Goal: Navigation & Orientation: Find specific page/section

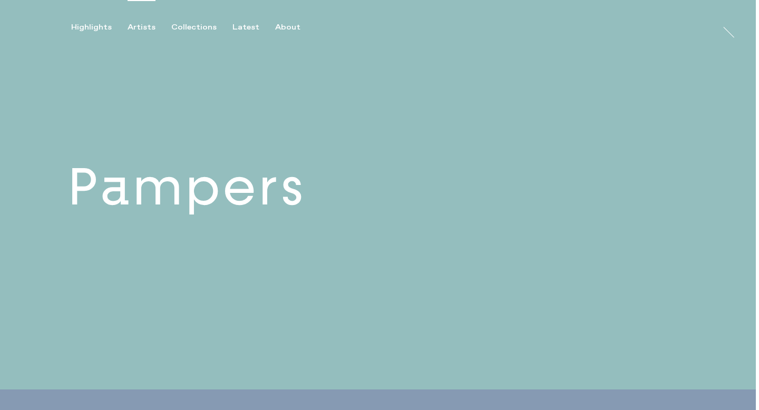
click at [135, 24] on div "Artists" at bounding box center [142, 27] width 28 height 9
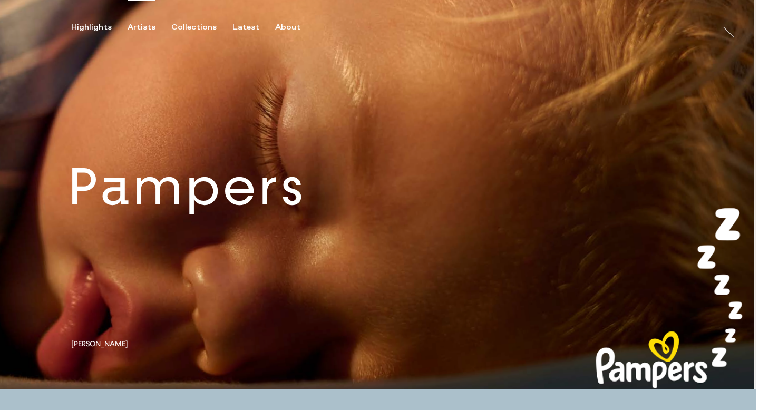
click at [147, 27] on div "Artists" at bounding box center [142, 27] width 28 height 9
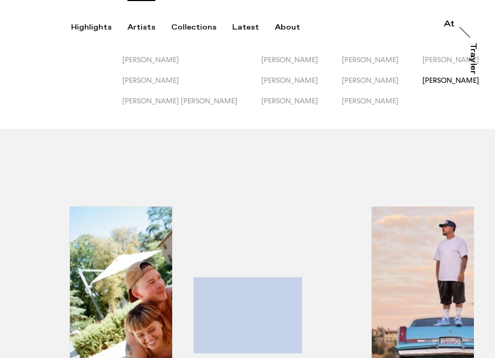
click at [423, 81] on span "[PERSON_NAME]" at bounding box center [451, 80] width 57 height 8
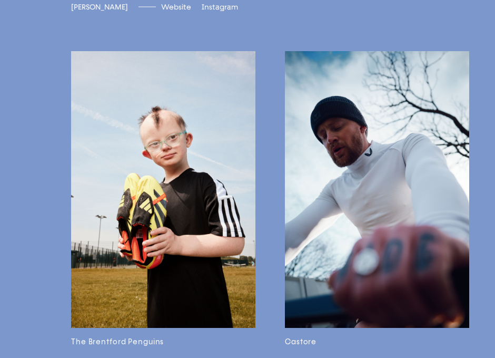
scroll to position [1790, 0]
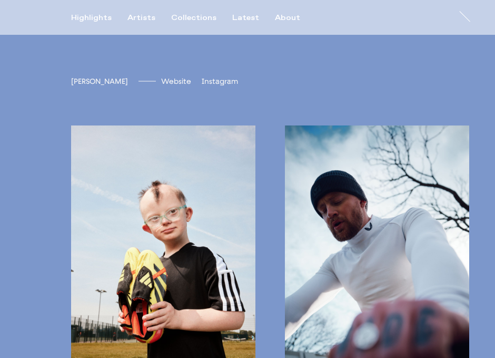
click at [141, 24] on div "Highlights Artists Collections Latest About" at bounding box center [193, 22] width 245 height 19
click at [141, 19] on div "Artists" at bounding box center [142, 17] width 28 height 9
